Goal: Transaction & Acquisition: Purchase product/service

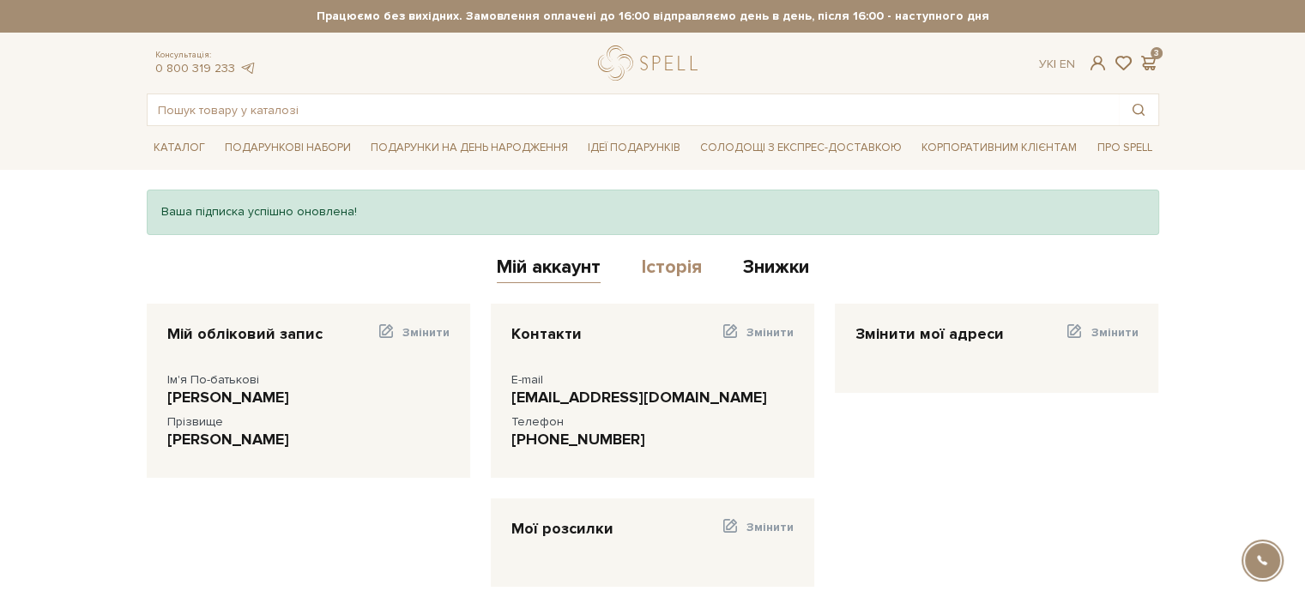
click at [654, 267] on link "Історія" at bounding box center [672, 270] width 60 height 28
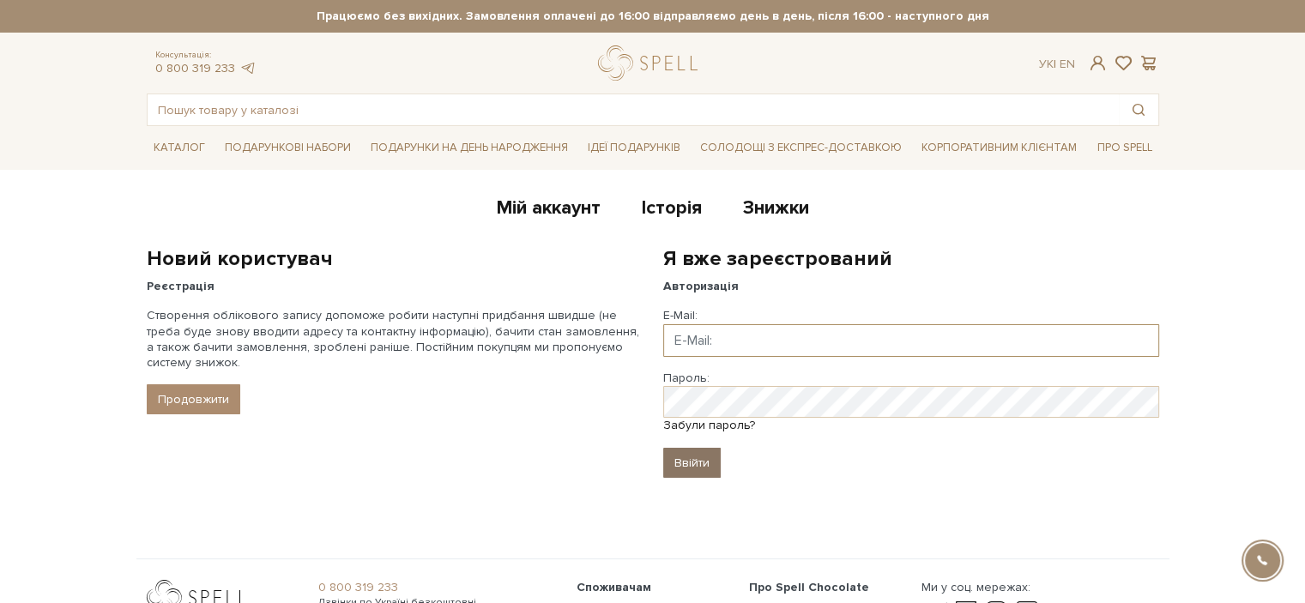
type input "[EMAIL_ADDRESS][DOMAIN_NAME]"
click at [692, 459] on input "Ввійти" at bounding box center [691, 463] width 57 height 30
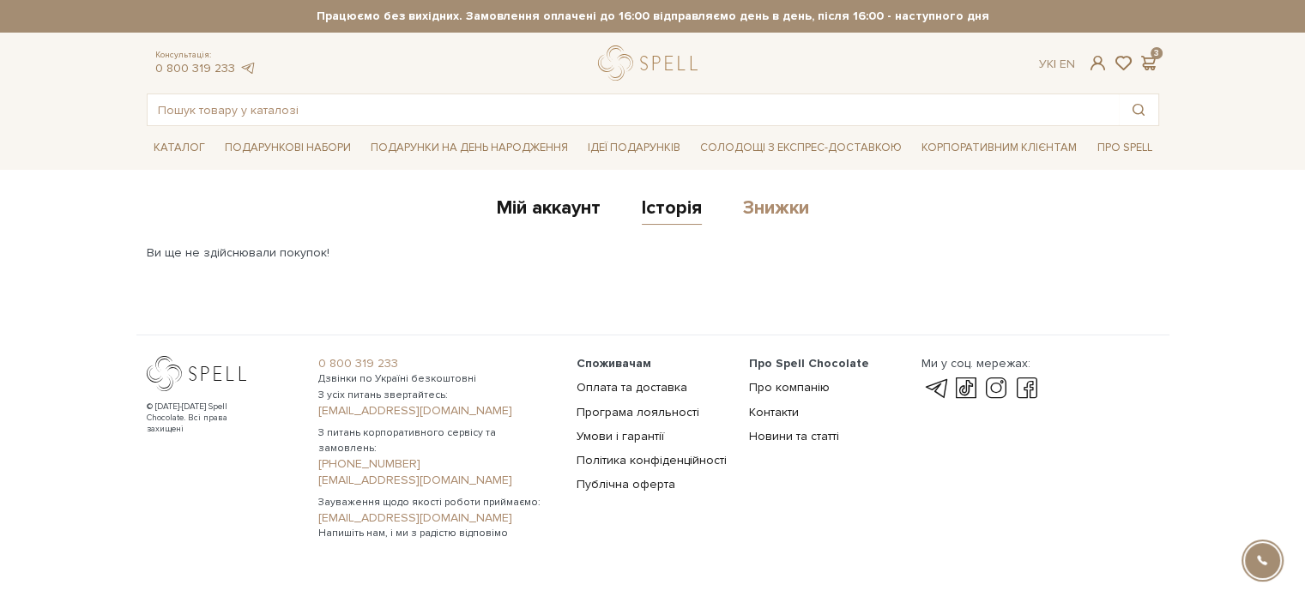
click at [762, 214] on link "Знижки" at bounding box center [776, 211] width 66 height 28
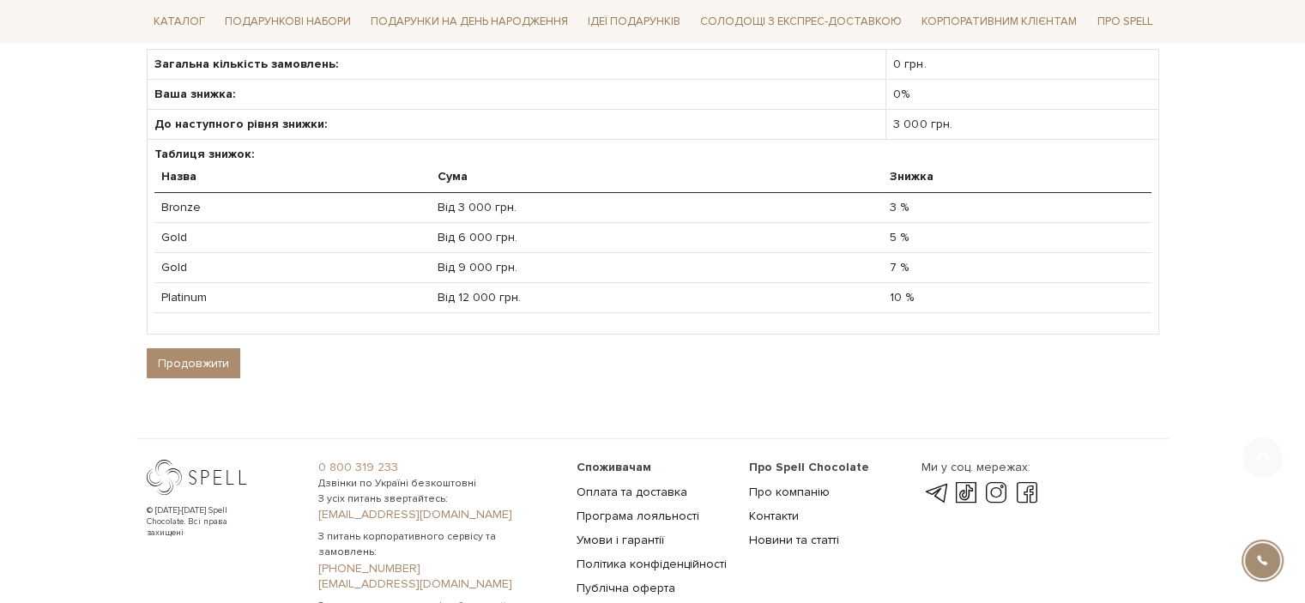
scroll to position [366, 0]
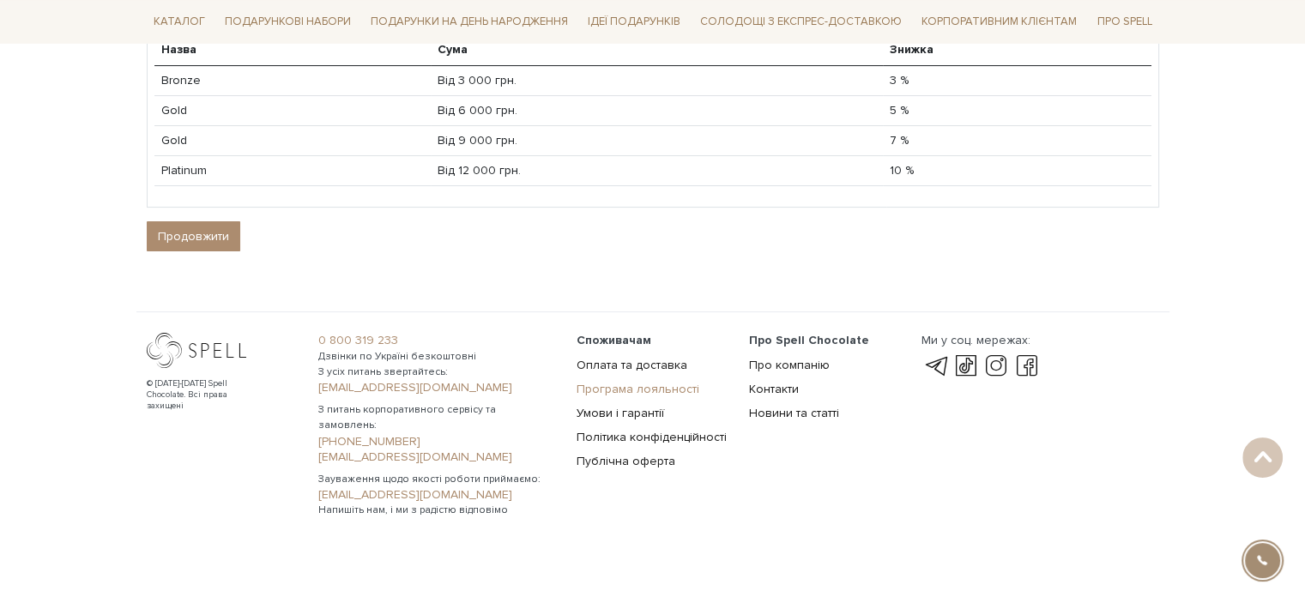
click at [684, 385] on link "Програма лояльності" at bounding box center [638, 389] width 123 height 15
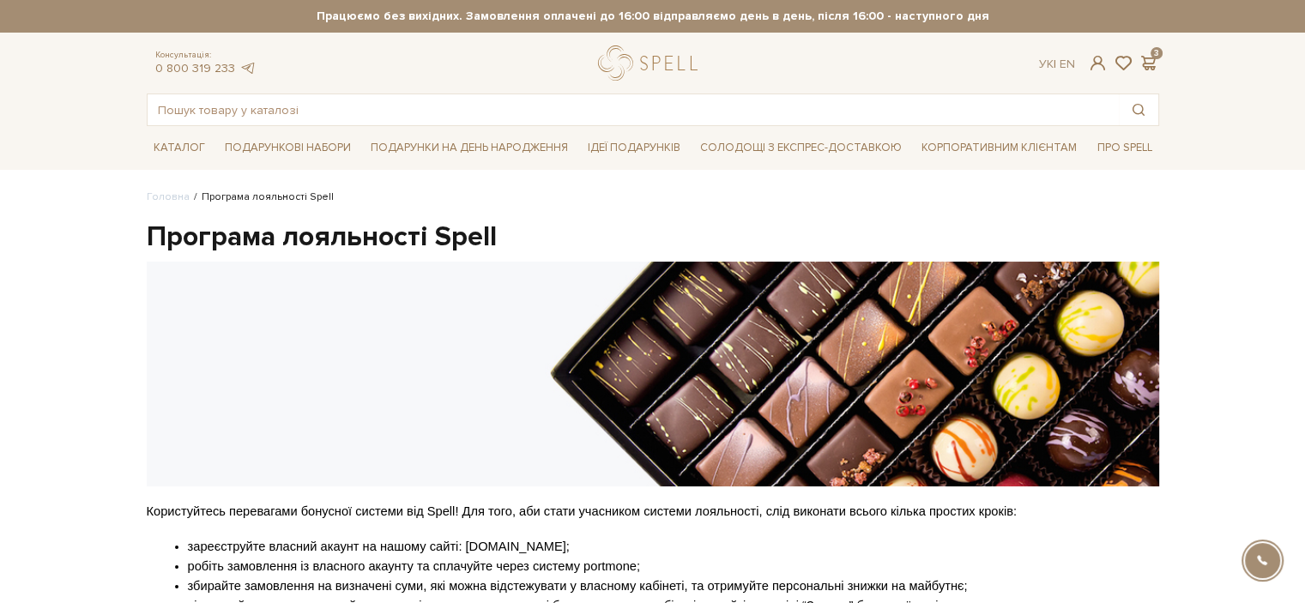
click at [1150, 71] on div "Консультація: 0 800 319 233 Ук | En | 3" at bounding box center [652, 62] width 1033 height 35
click at [1150, 62] on span at bounding box center [1149, 63] width 21 height 18
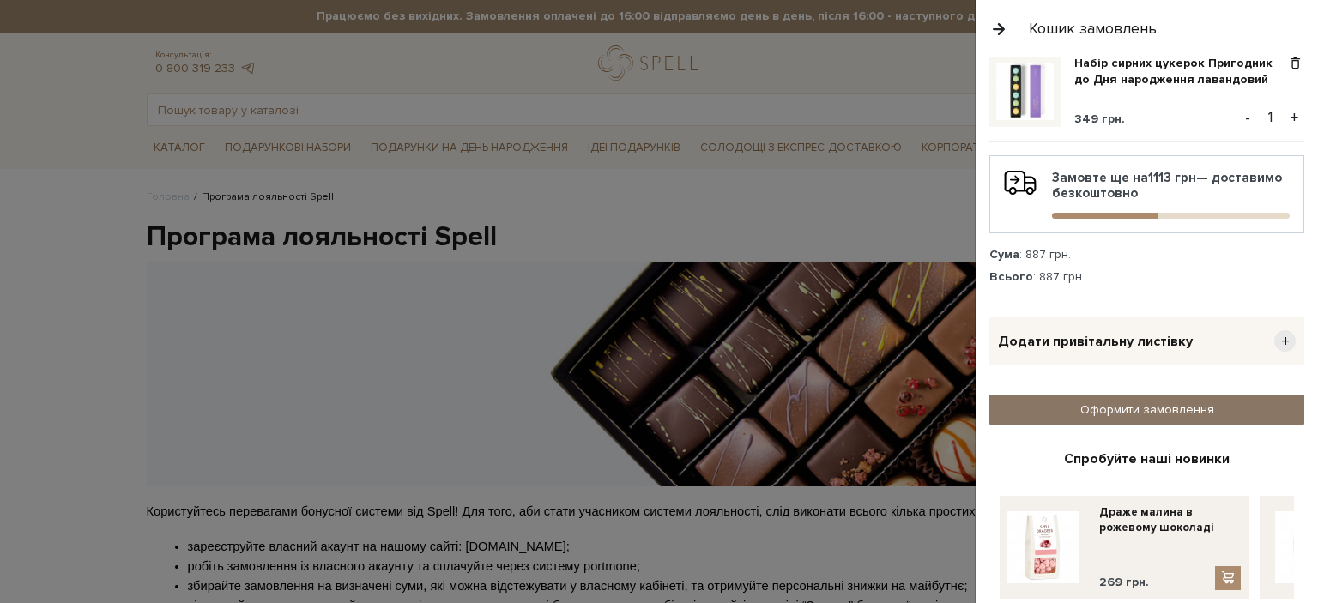
scroll to position [257, 0]
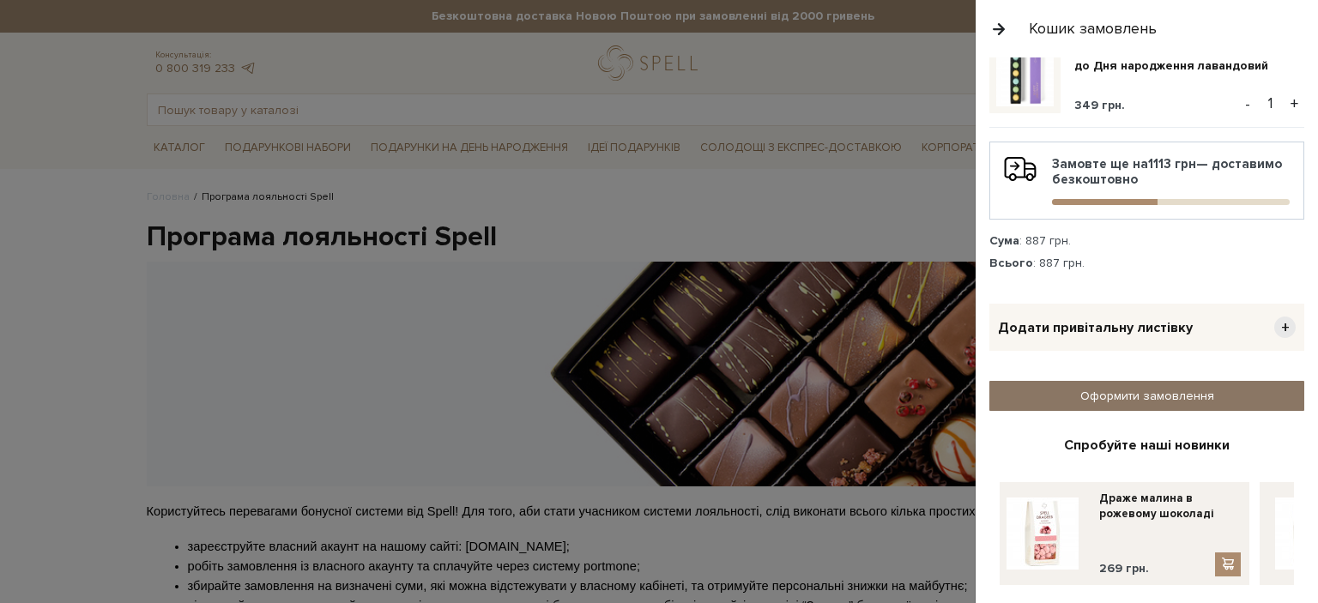
click at [1150, 404] on link "Оформити замовлення" at bounding box center [1146, 396] width 315 height 30
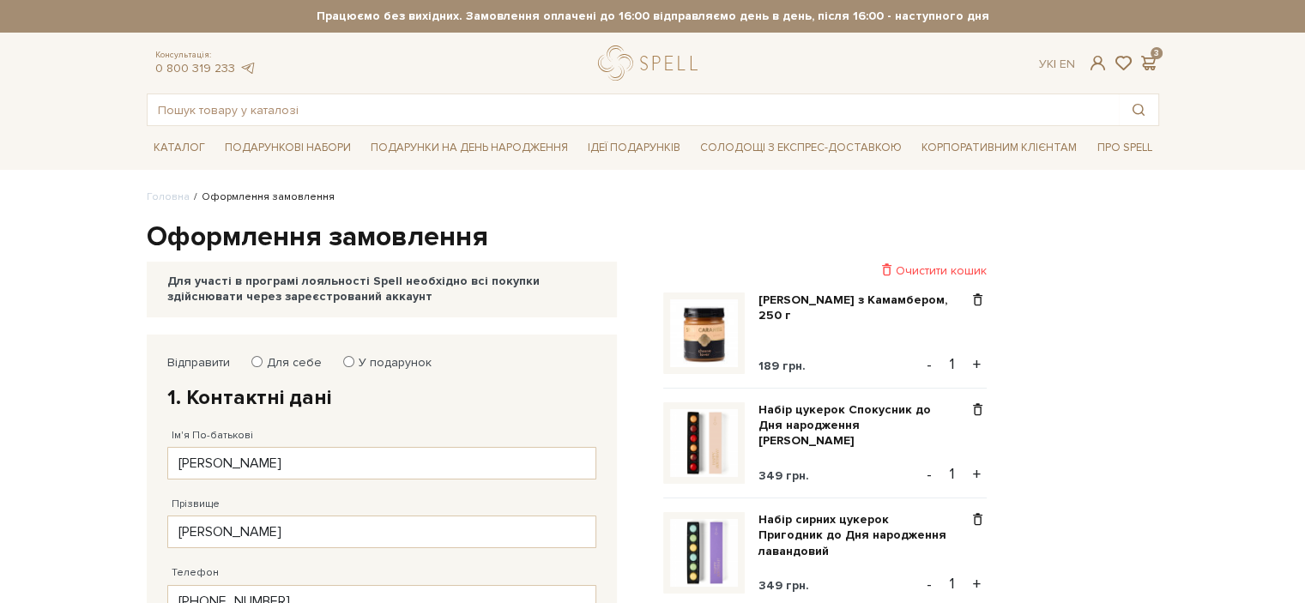
click at [297, 364] on label "Для себе" at bounding box center [289, 362] width 66 height 15
click at [263, 364] on input "Для себе" at bounding box center [256, 361] width 11 height 11
radio input "true"
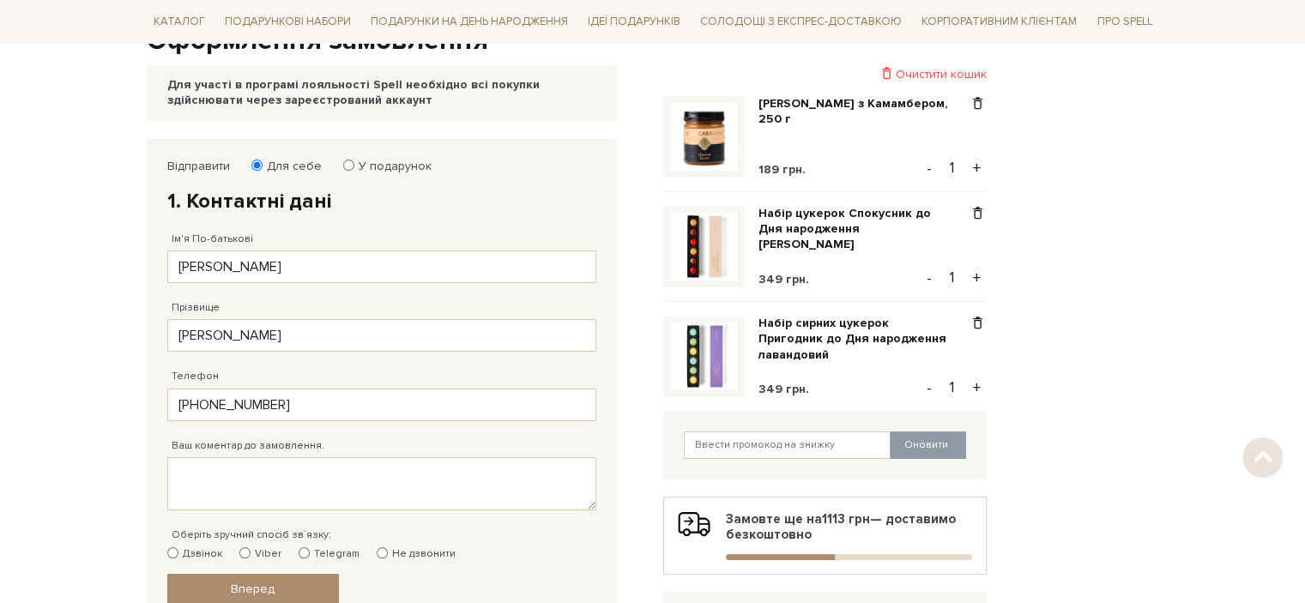
scroll to position [343, 0]
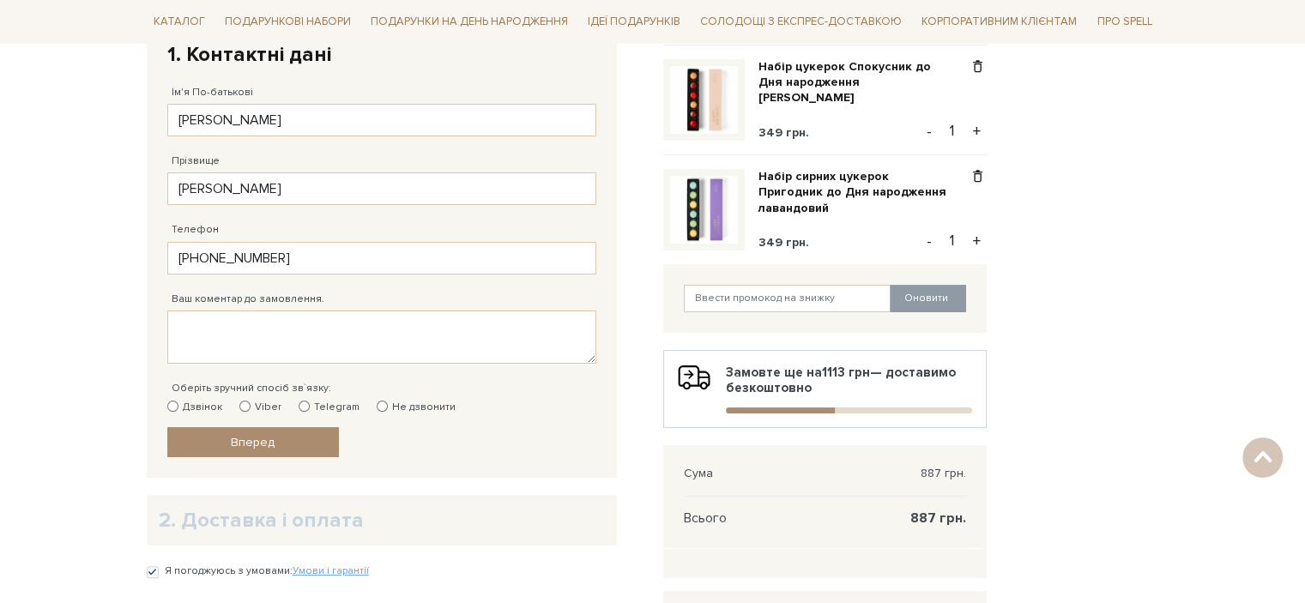
click at [382, 402] on label "Не дзвонити" at bounding box center [416, 407] width 79 height 15
click at [382, 402] on input "Не дзвонити" at bounding box center [382, 406] width 11 height 11
radio input "true"
click at [298, 438] on link "Вперед" at bounding box center [253, 442] width 172 height 30
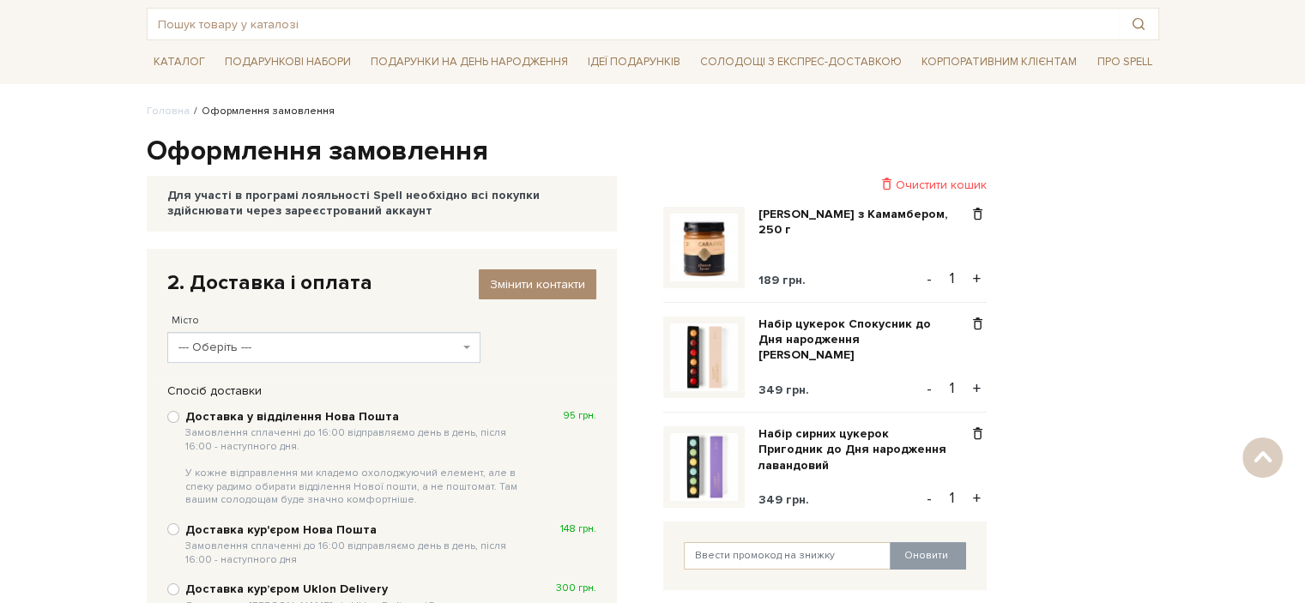
scroll to position [76, 0]
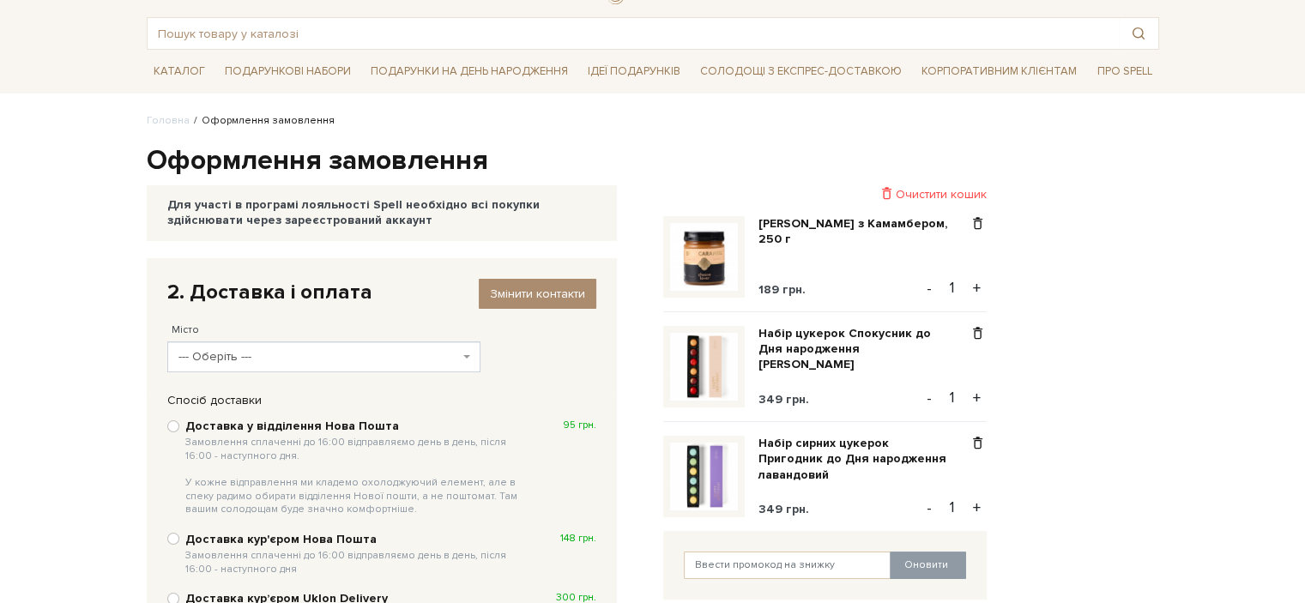
click at [302, 433] on b "Доставка у відділення Нова Пошта Замовлення сплаченні до 16:00 відправляємо ден…" at bounding box center [356, 468] width 342 height 98
click at [179, 432] on input "Доставка у відділення Нова Пошта Замовлення сплаченні до 16:00 відправляємо ден…" at bounding box center [173, 426] width 12 height 12
radio input "true"
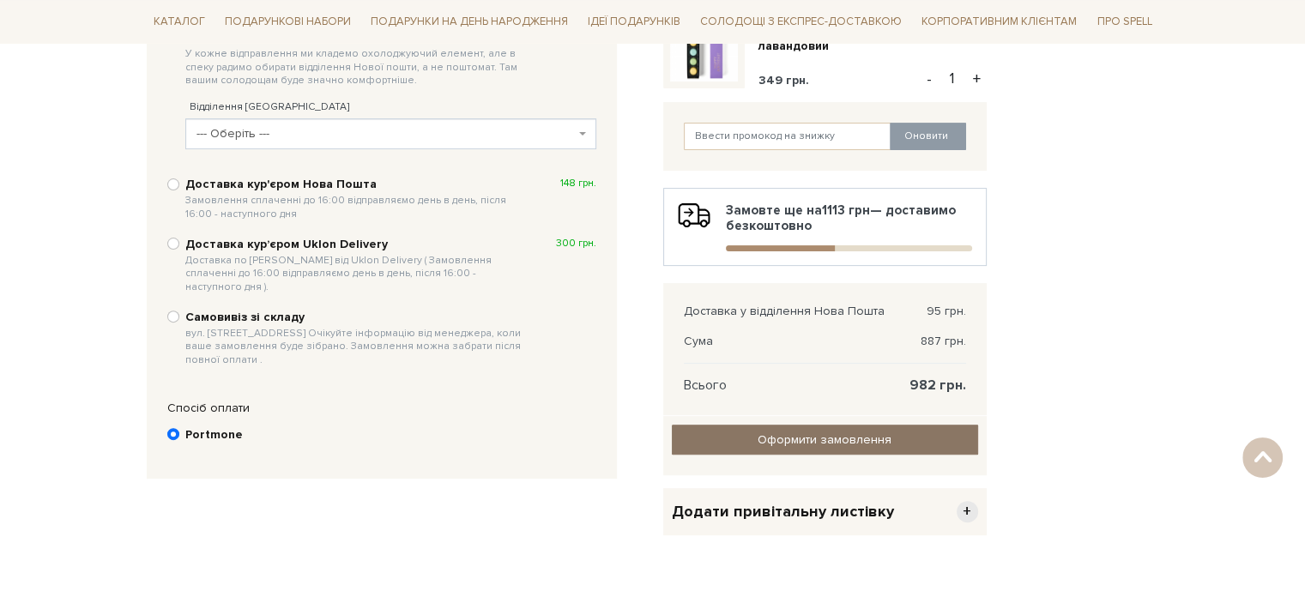
click at [922, 432] on link "Оформити замовлення" at bounding box center [825, 440] width 306 height 30
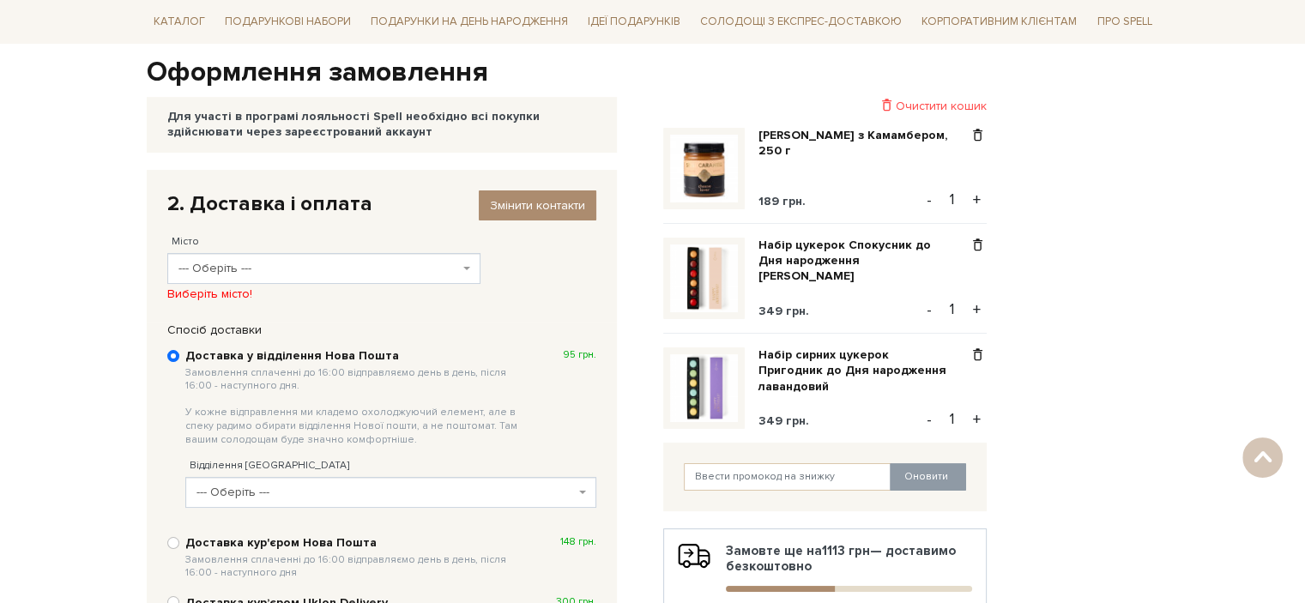
scroll to position [162, 0]
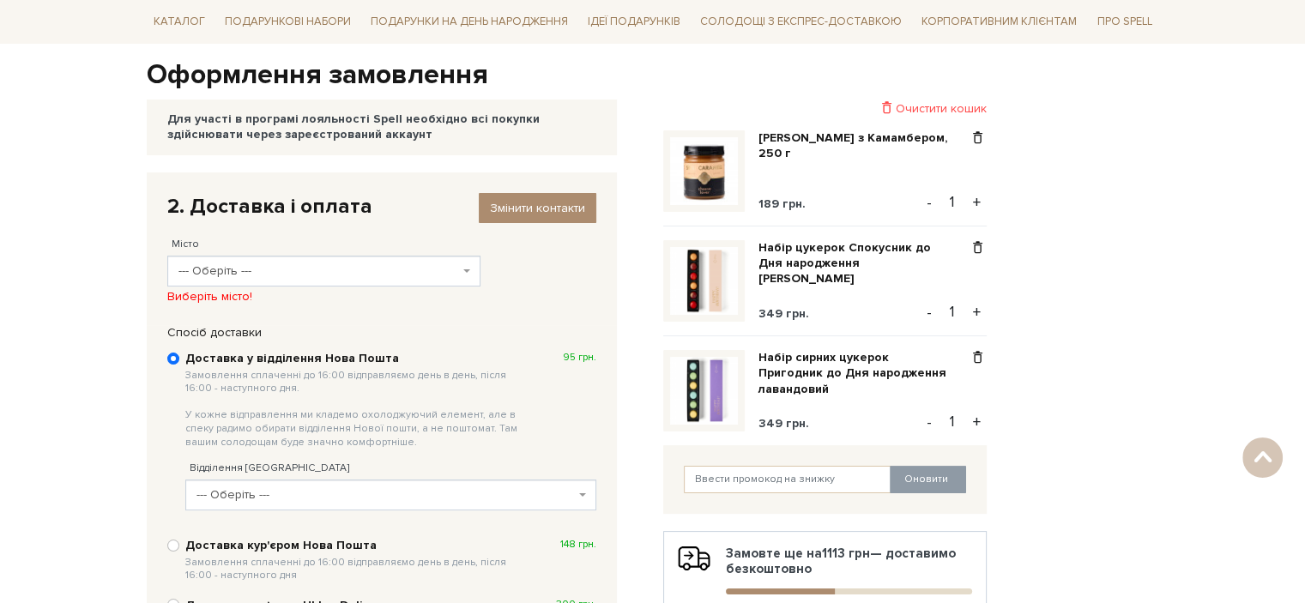
click at [331, 265] on span "--- Оберіть ---" at bounding box center [318, 271] width 281 height 17
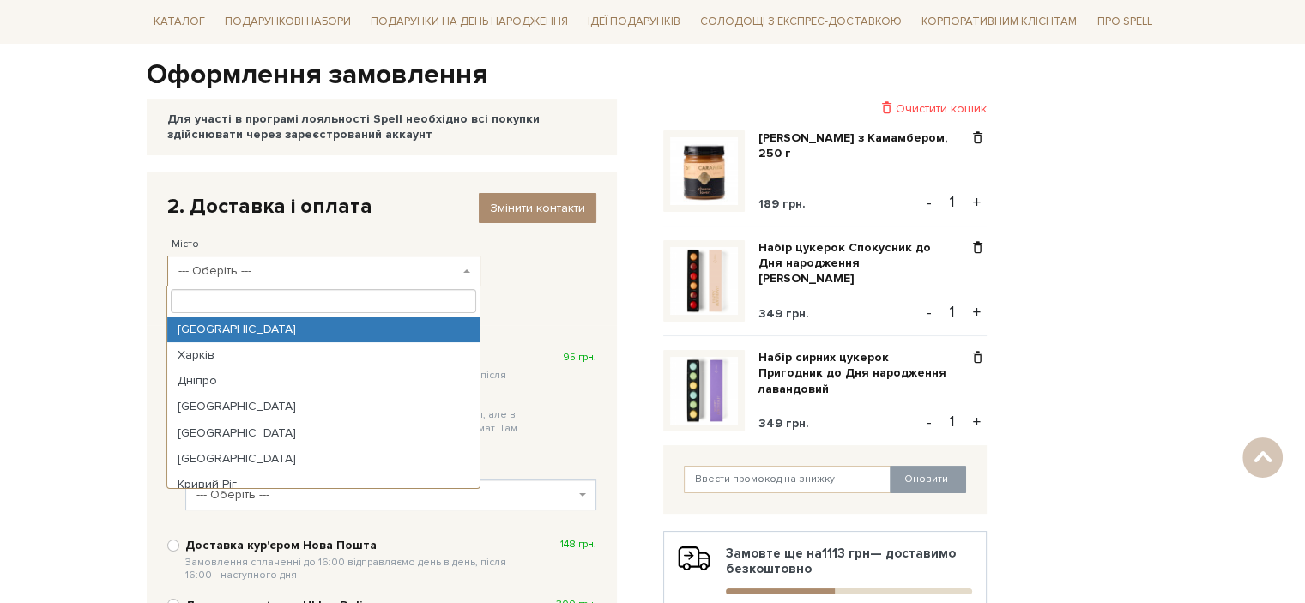
select select "[GEOGRAPHIC_DATA]"
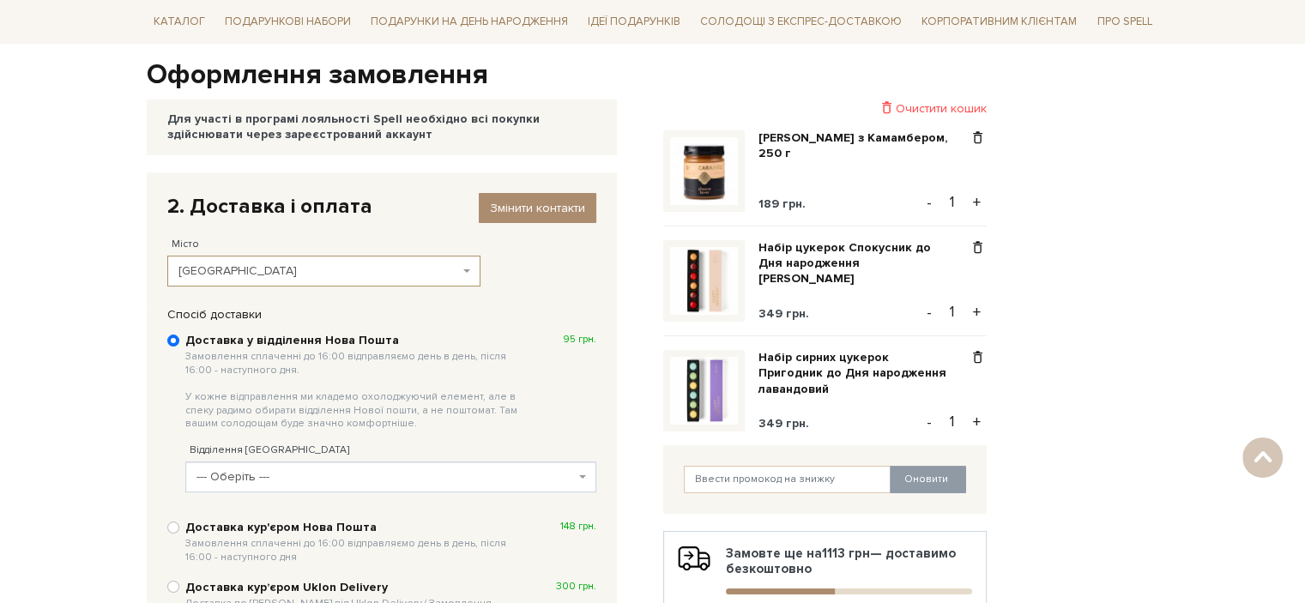
click at [326, 463] on span "--- Оберіть ---" at bounding box center [390, 477] width 411 height 31
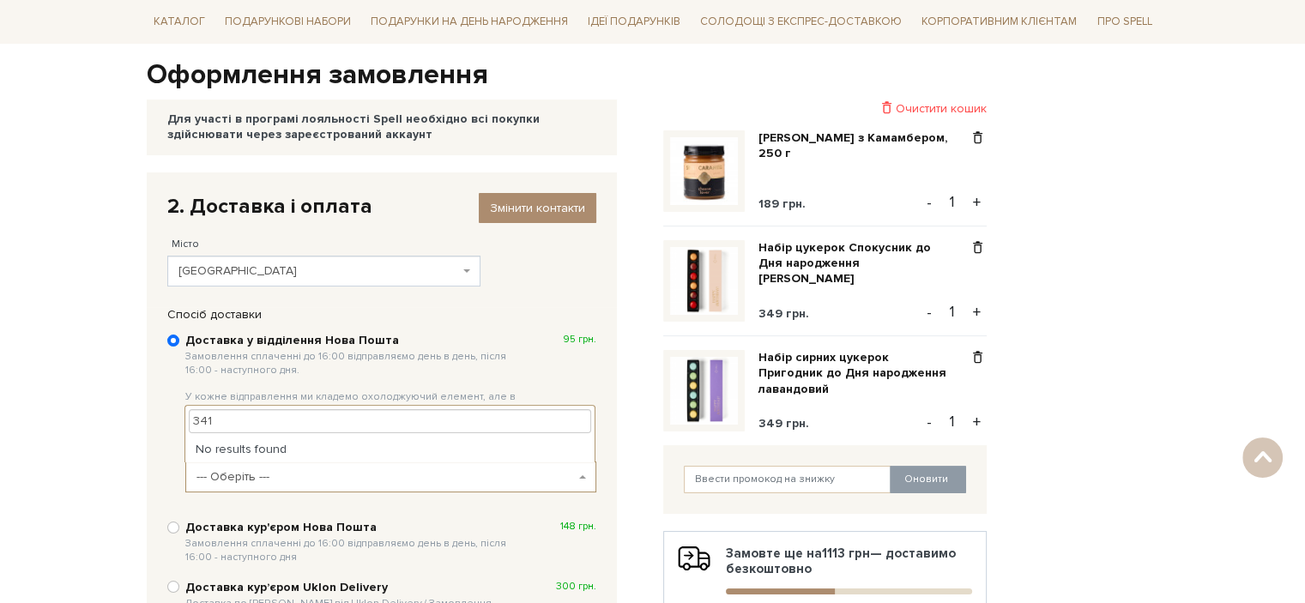
click at [255, 421] on input "341" at bounding box center [390, 421] width 402 height 24
type input "3"
type input "к"
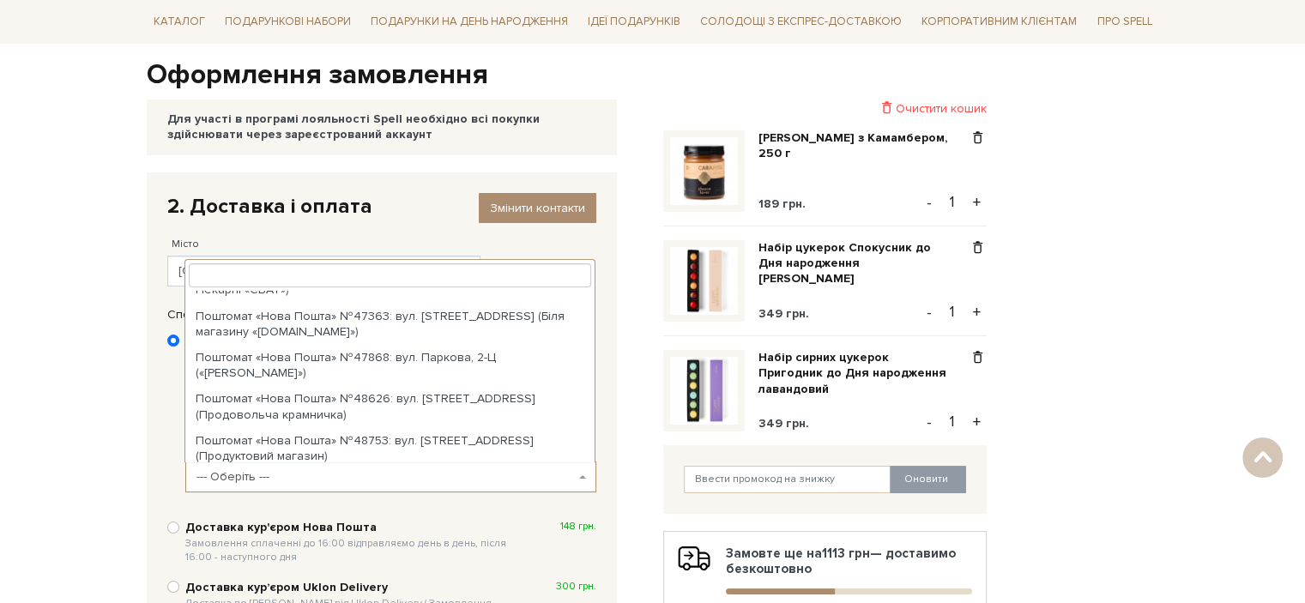
scroll to position [861, 0]
